Goal: Information Seeking & Learning: Check status

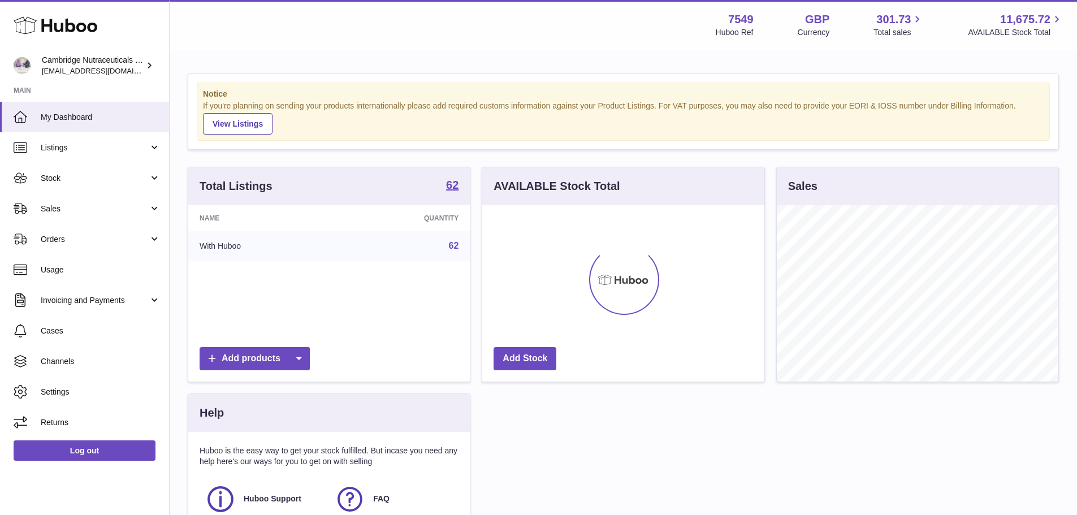
scroll to position [176, 282]
click at [56, 207] on span "Sales" at bounding box center [95, 209] width 108 height 11
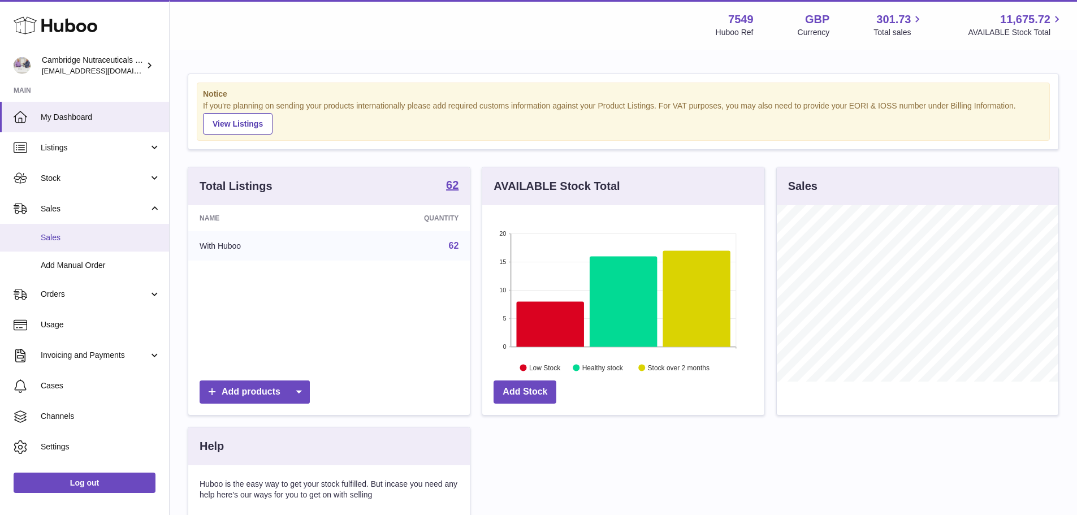
click at [60, 238] on span "Sales" at bounding box center [101, 237] width 120 height 11
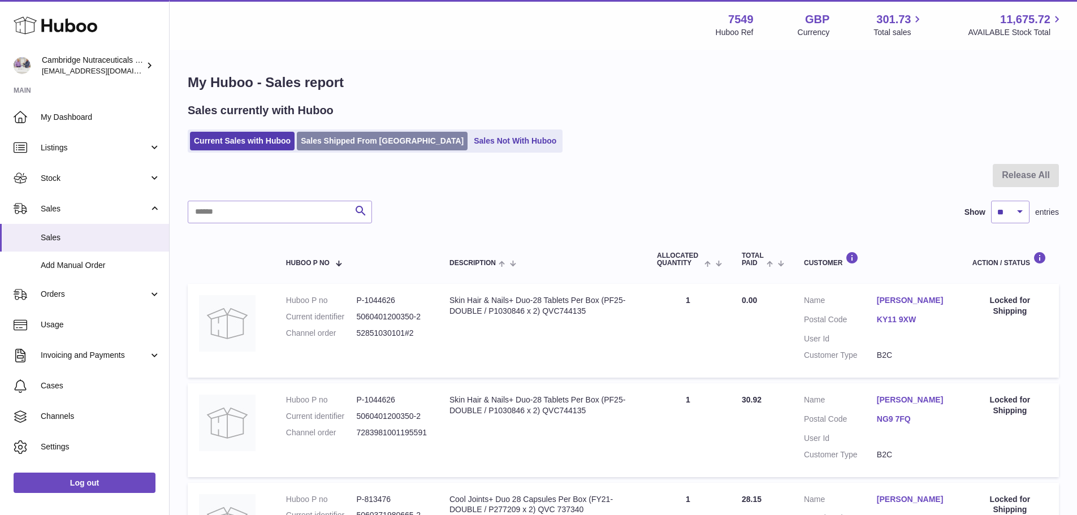
click at [331, 141] on link "Sales Shipped From Huboo" at bounding box center [382, 141] width 171 height 19
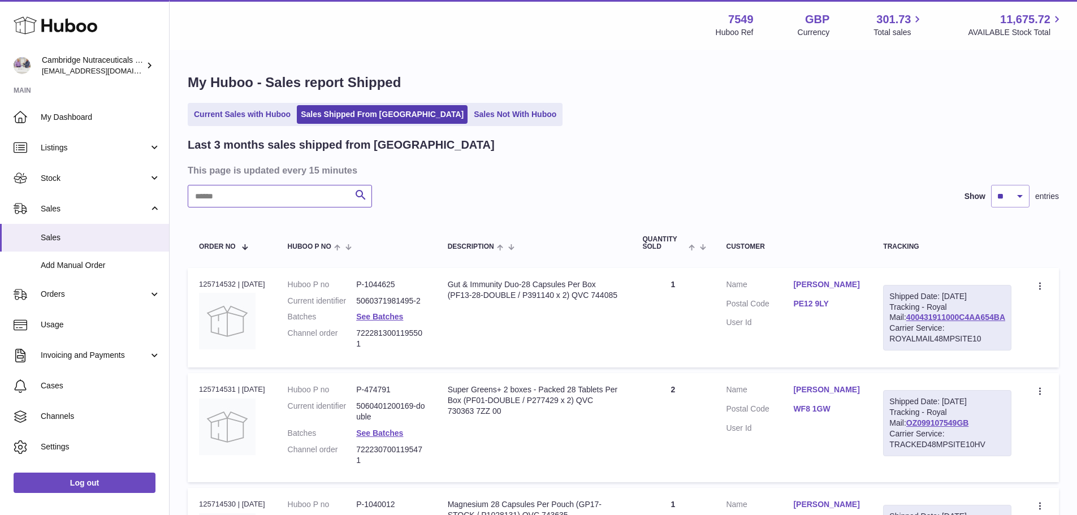
click at [264, 192] on input "text" at bounding box center [280, 196] width 184 height 23
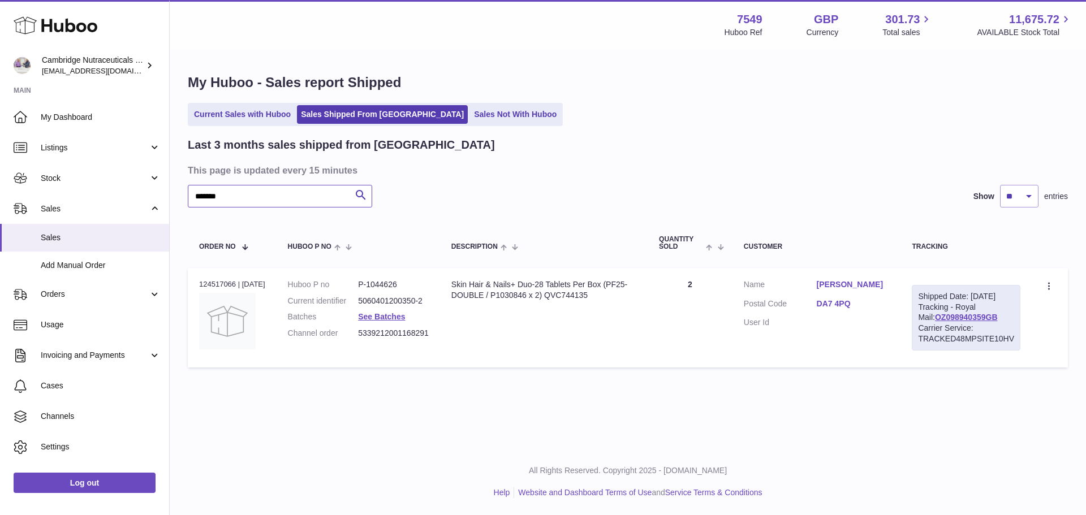
type input "*******"
click at [215, 284] on div "Order no 124517066 | 11th Sep" at bounding box center [232, 284] width 66 height 10
copy div "124517066"
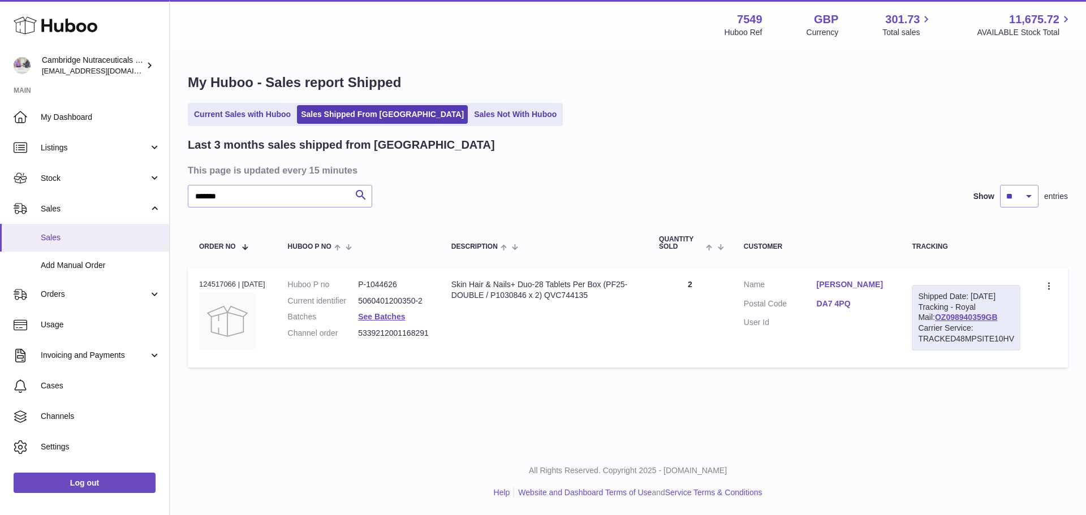
click at [60, 241] on span "Sales" at bounding box center [101, 237] width 120 height 11
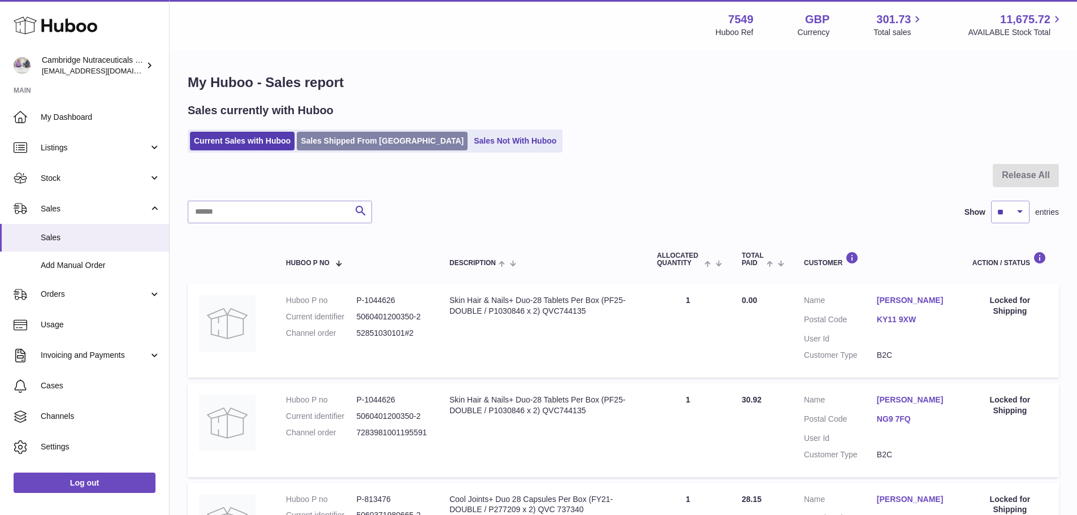
click at [355, 141] on link "Sales Shipped From Huboo" at bounding box center [382, 141] width 171 height 19
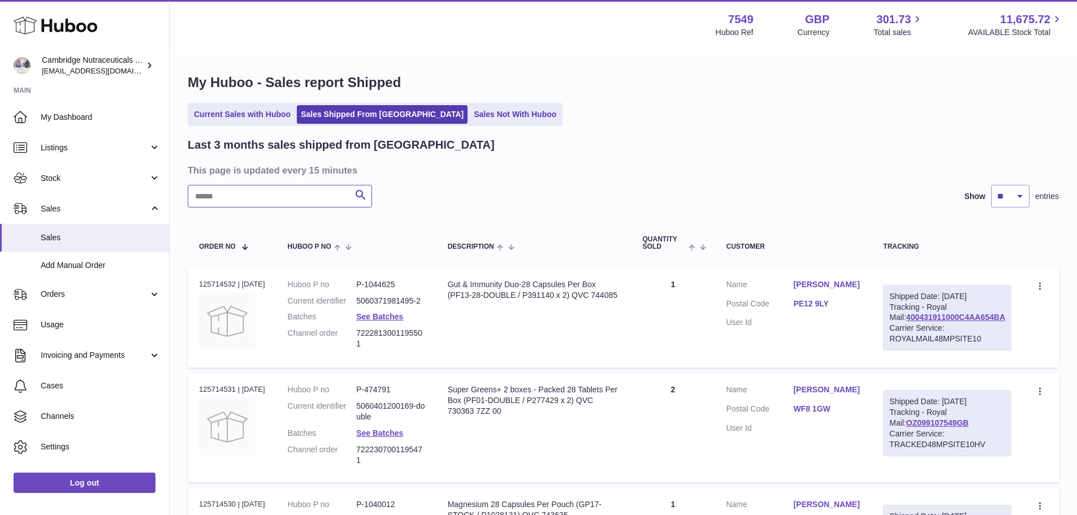
click at [236, 196] on input "text" at bounding box center [280, 196] width 184 height 23
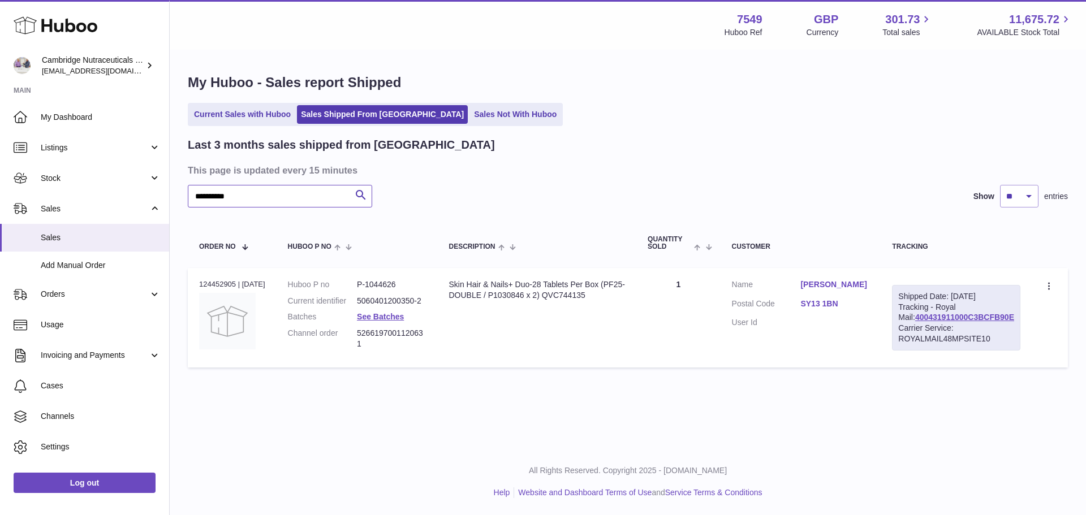
type input "**********"
click at [845, 306] on link "SY13 1BN" at bounding box center [834, 304] width 69 height 11
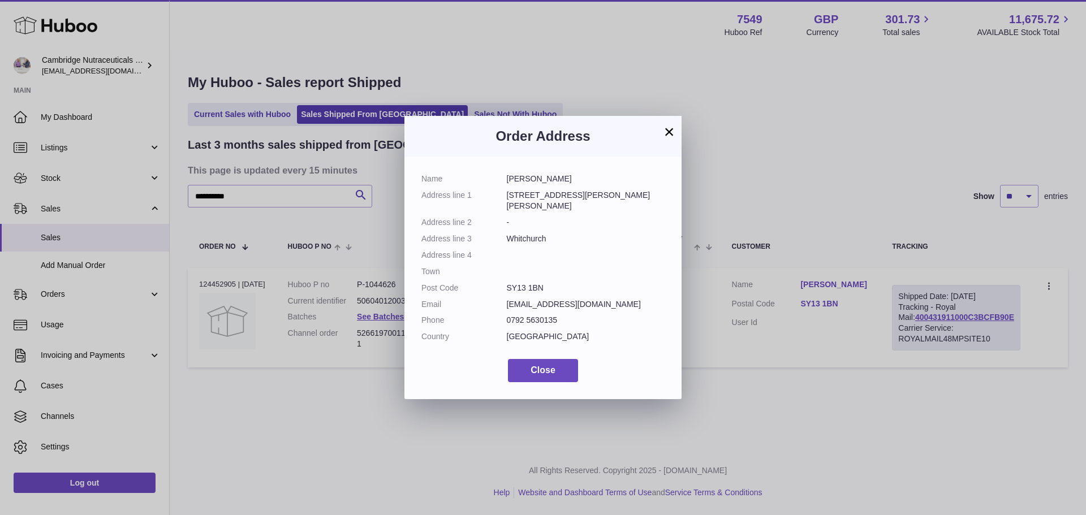
click at [670, 135] on button "×" at bounding box center [669, 132] width 14 height 14
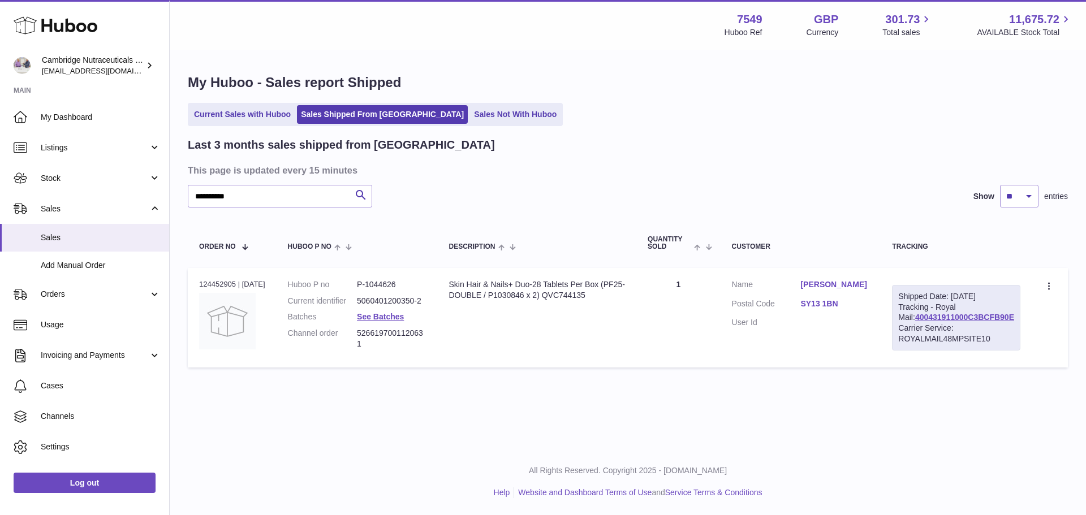
click at [225, 283] on div "Order no 124452905 | 10th Sep" at bounding box center [232, 284] width 66 height 10
copy div "124452905"
click at [58, 241] on span "Sales" at bounding box center [101, 237] width 120 height 11
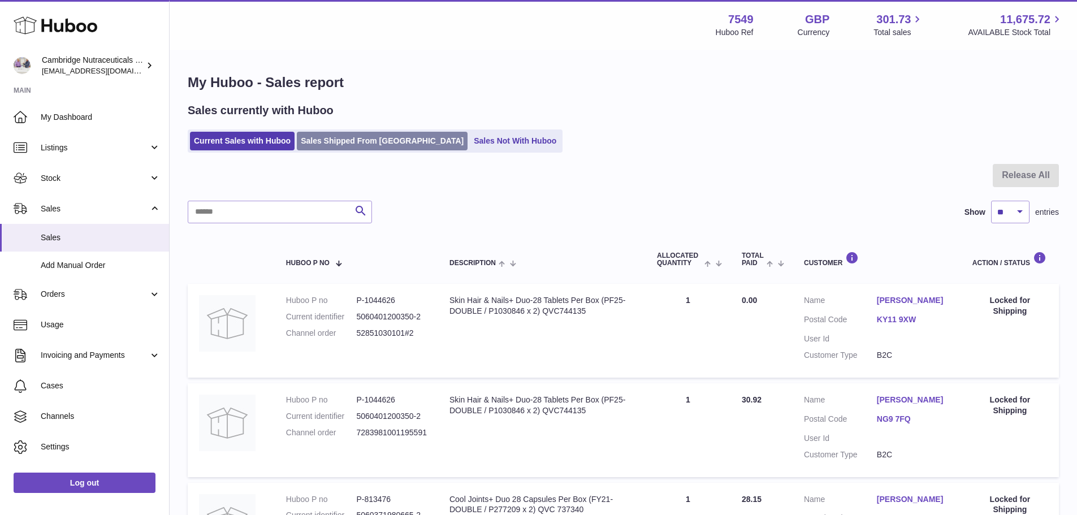
click at [393, 145] on link "Sales Shipped From Huboo" at bounding box center [382, 141] width 171 height 19
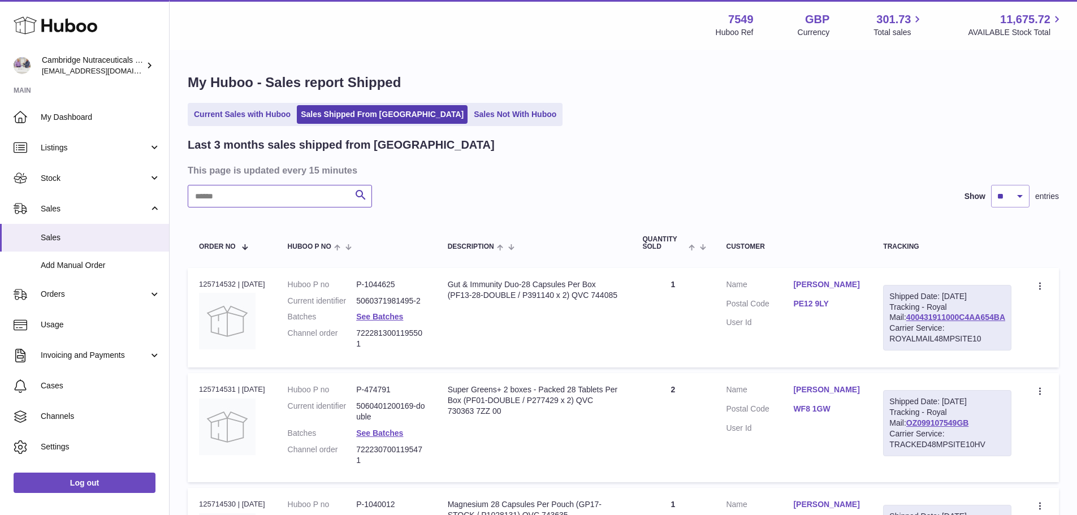
click at [258, 193] on input "text" at bounding box center [280, 196] width 184 height 23
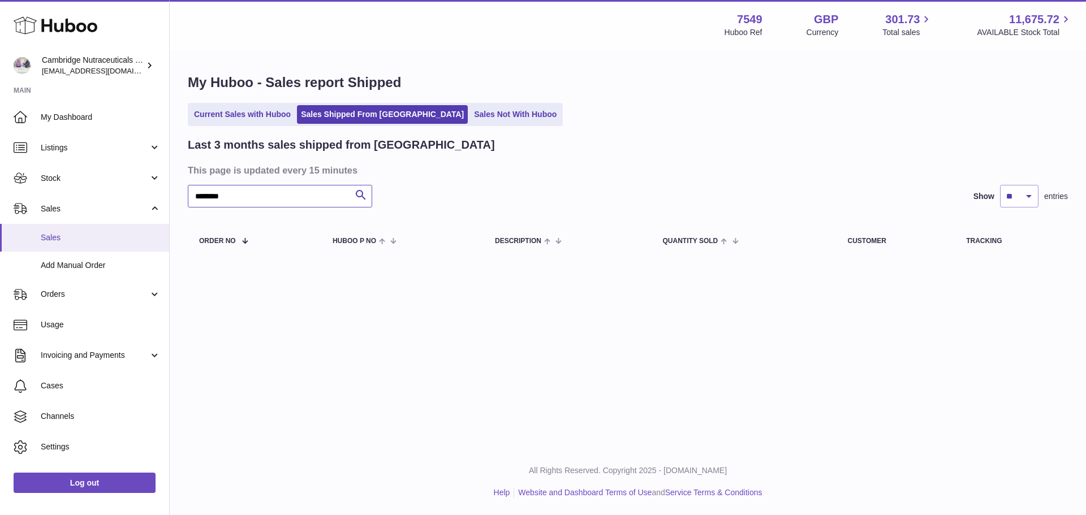
type input "********"
click at [68, 236] on span "Sales" at bounding box center [101, 237] width 120 height 11
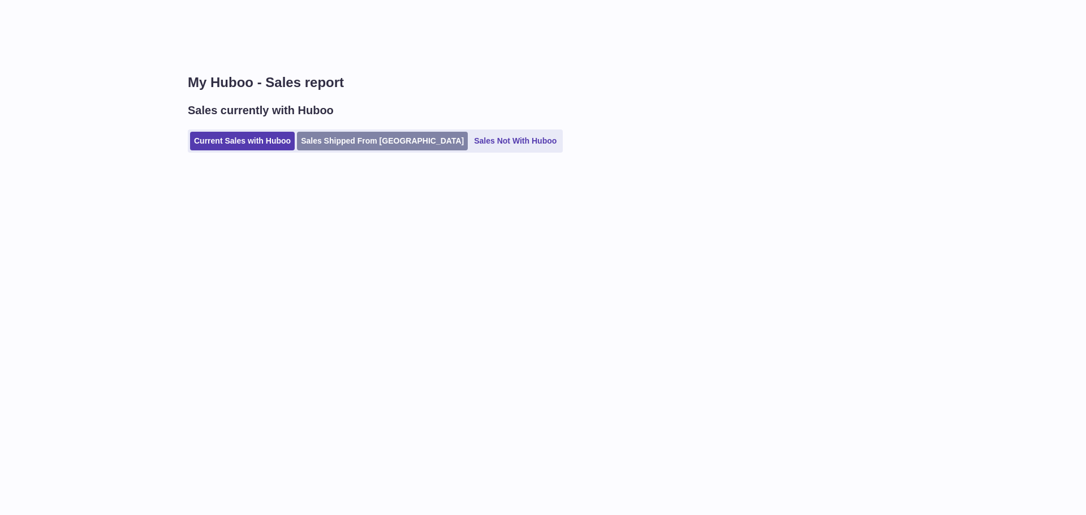
click at [363, 144] on link "Sales Shipped From [GEOGRAPHIC_DATA]" at bounding box center [382, 141] width 171 height 19
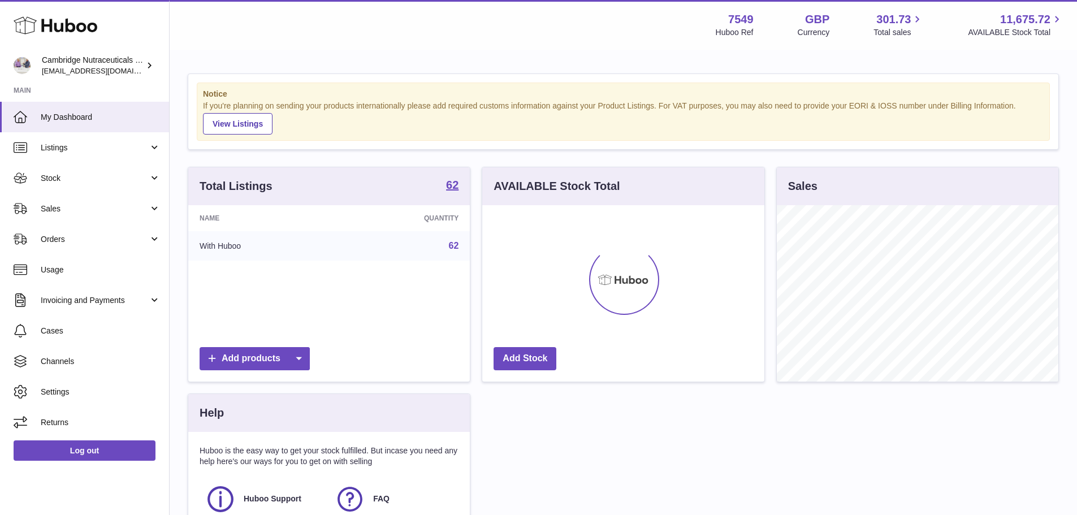
scroll to position [176, 282]
click at [59, 206] on span "Sales" at bounding box center [95, 209] width 108 height 11
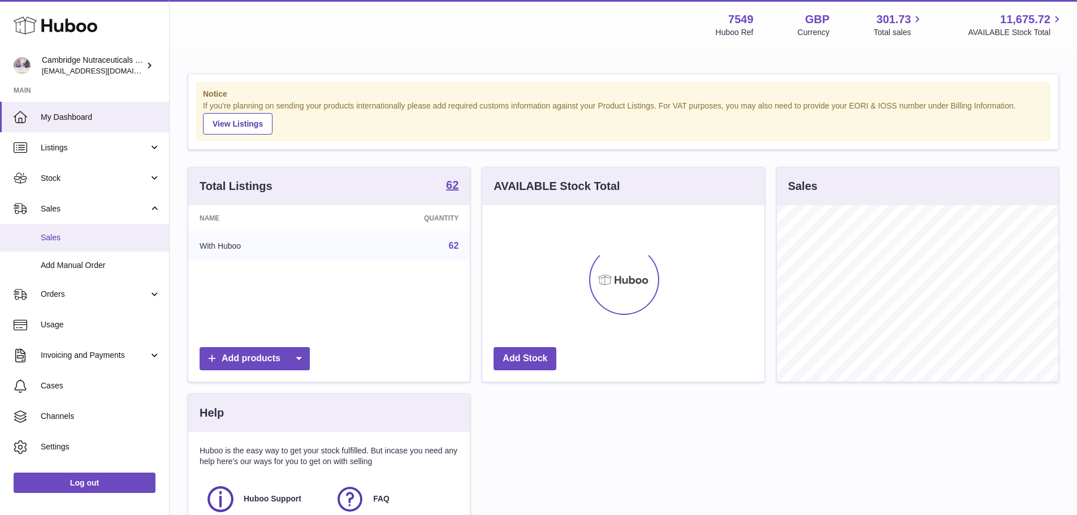
click at [53, 241] on span "Sales" at bounding box center [101, 237] width 120 height 11
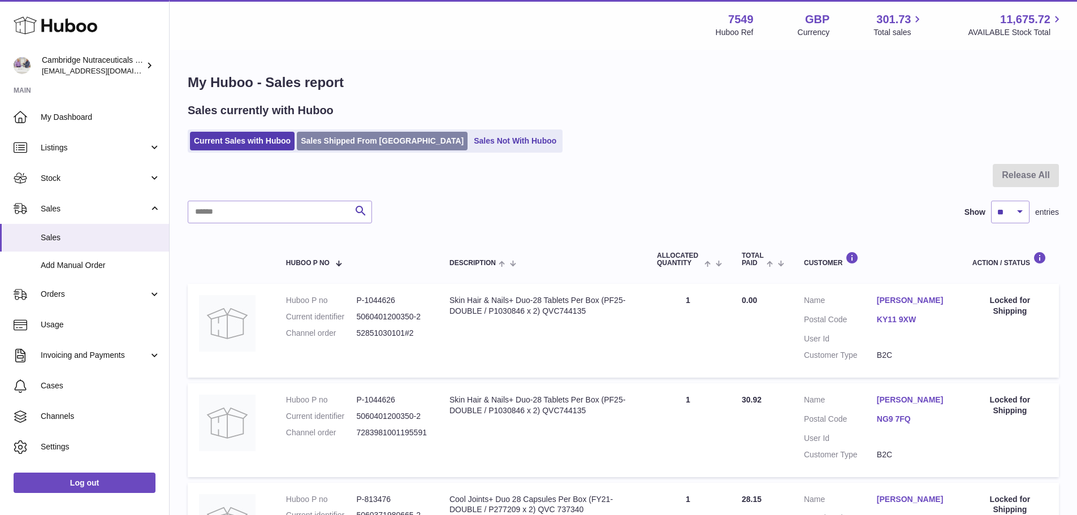
click at [360, 136] on link "Sales Shipped From [GEOGRAPHIC_DATA]" at bounding box center [382, 141] width 171 height 19
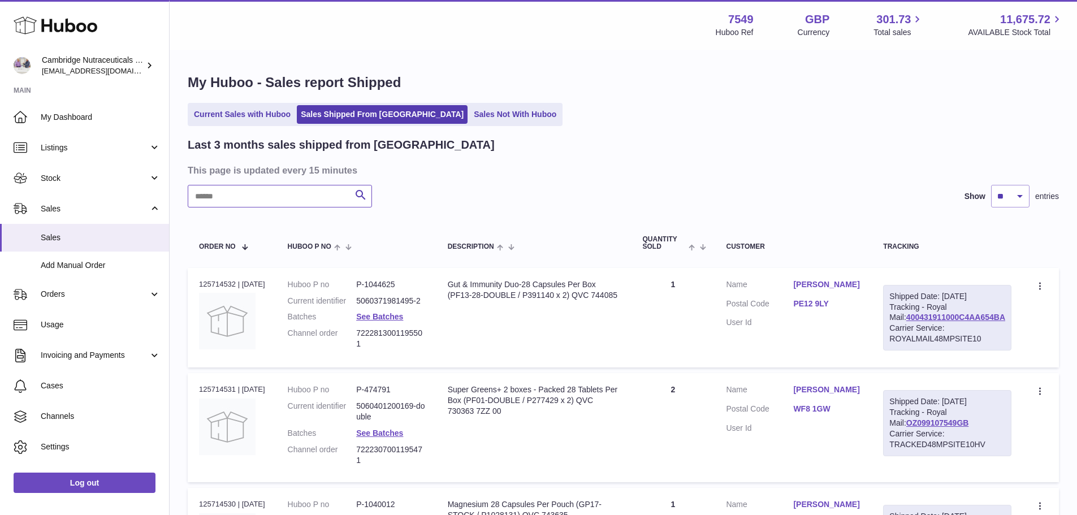
click at [277, 191] on input "text" at bounding box center [280, 196] width 184 height 23
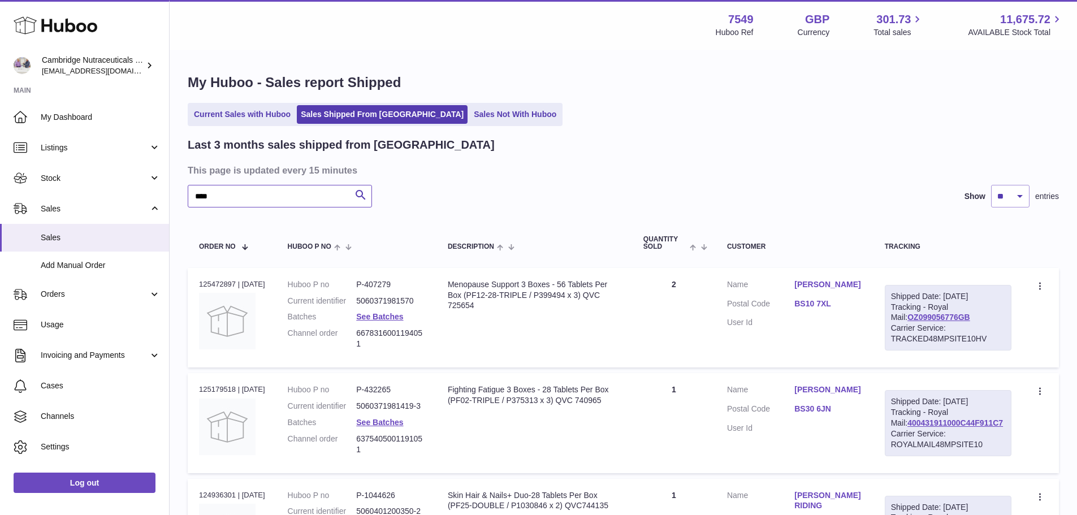
type input "*****"
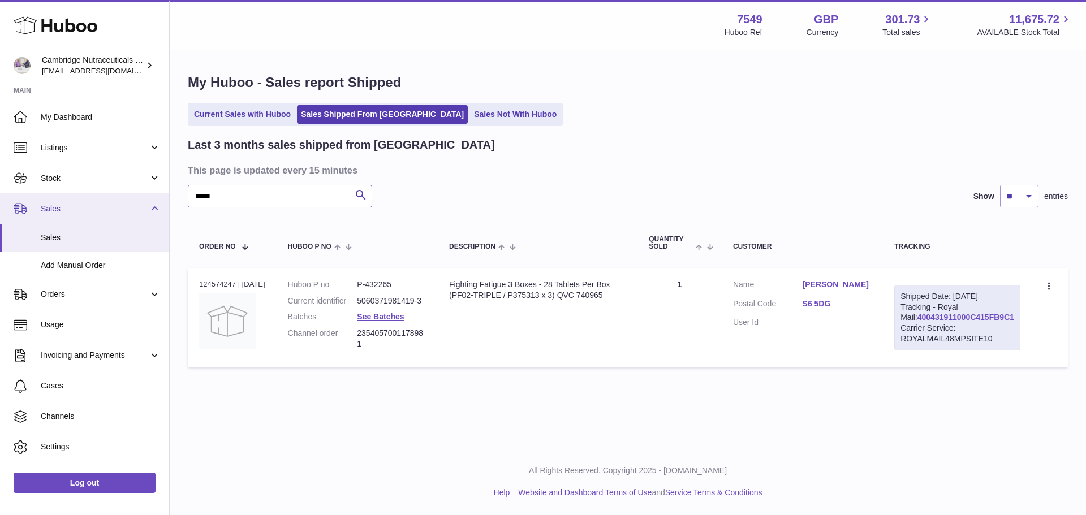
drag, startPoint x: 260, startPoint y: 192, endPoint x: 98, endPoint y: 210, distance: 162.2
click at [98, 210] on div "Huboo Cambridge Nutraceuticals Ltd [EMAIL_ADDRESS][DOMAIN_NAME] Main My Dashboa…" at bounding box center [543, 257] width 1086 height 515
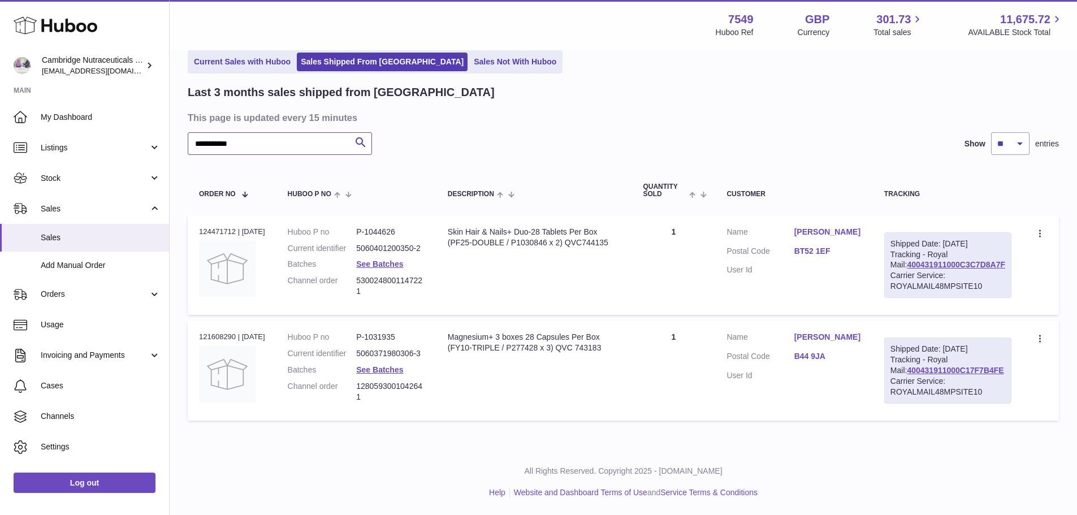
scroll to position [74, 0]
type input "**********"
click at [219, 227] on div "Order no 124471712 | [DATE]" at bounding box center [232, 232] width 66 height 10
copy div "124471712"
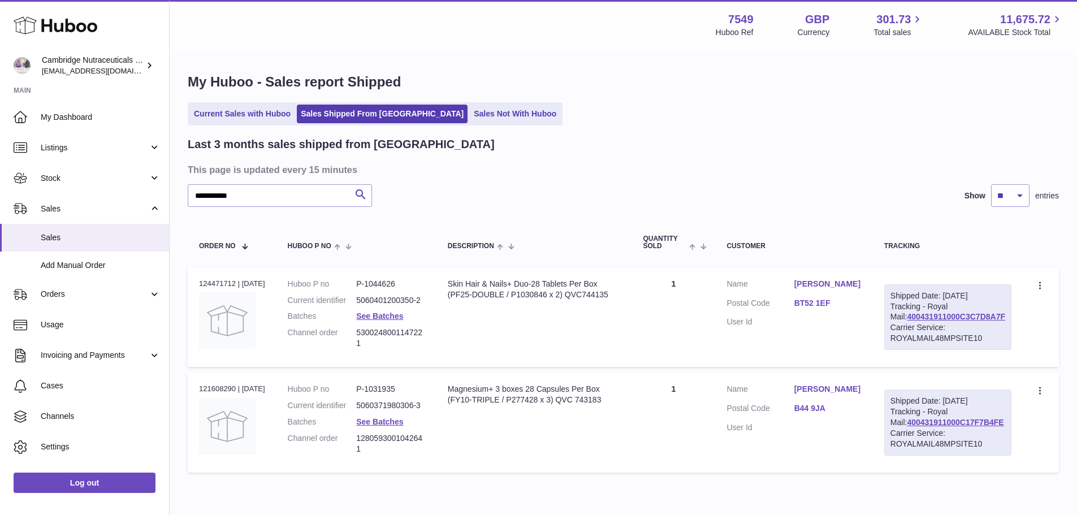
scroll to position [0, 0]
click at [378, 113] on link "Sales Shipped From [GEOGRAPHIC_DATA]" at bounding box center [382, 114] width 171 height 19
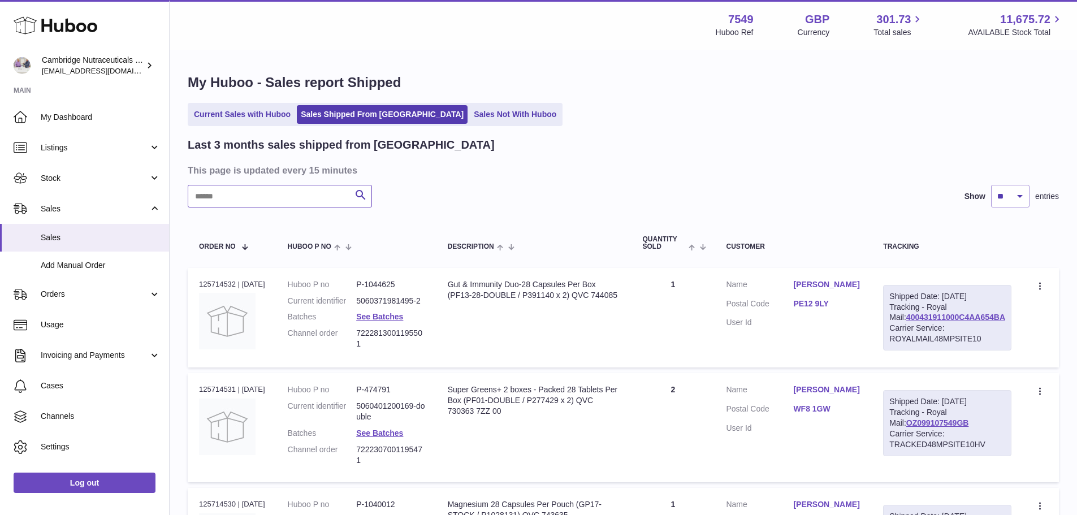
click at [270, 193] on input "text" at bounding box center [280, 196] width 184 height 23
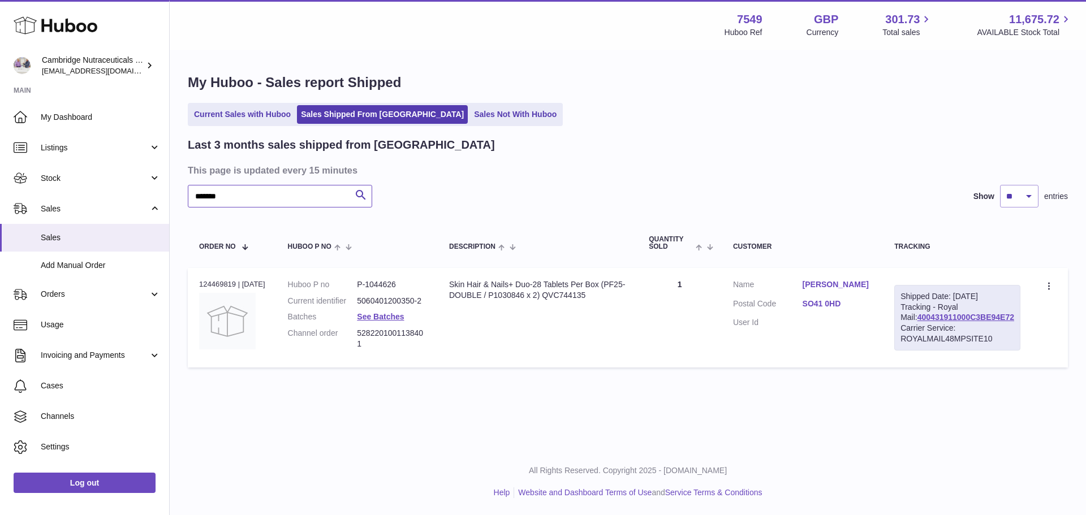
type input "*******"
click at [225, 282] on div "Order no 124469819 | 10th Sep" at bounding box center [232, 284] width 66 height 10
copy div "124469819"
